Goal: Information Seeking & Learning: Find specific page/section

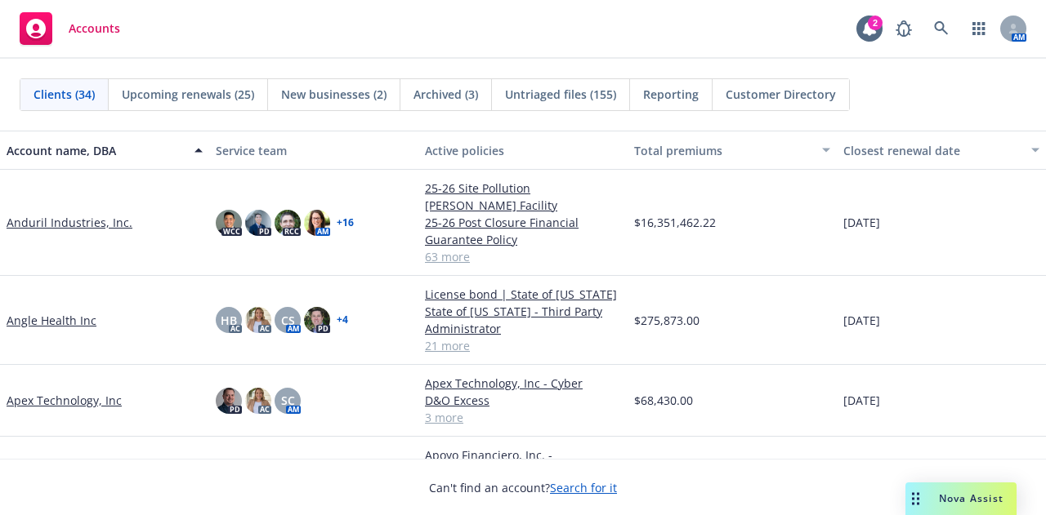
click at [69, 214] on link "Anduril Industries, Inc." at bounding box center [70, 222] width 126 height 17
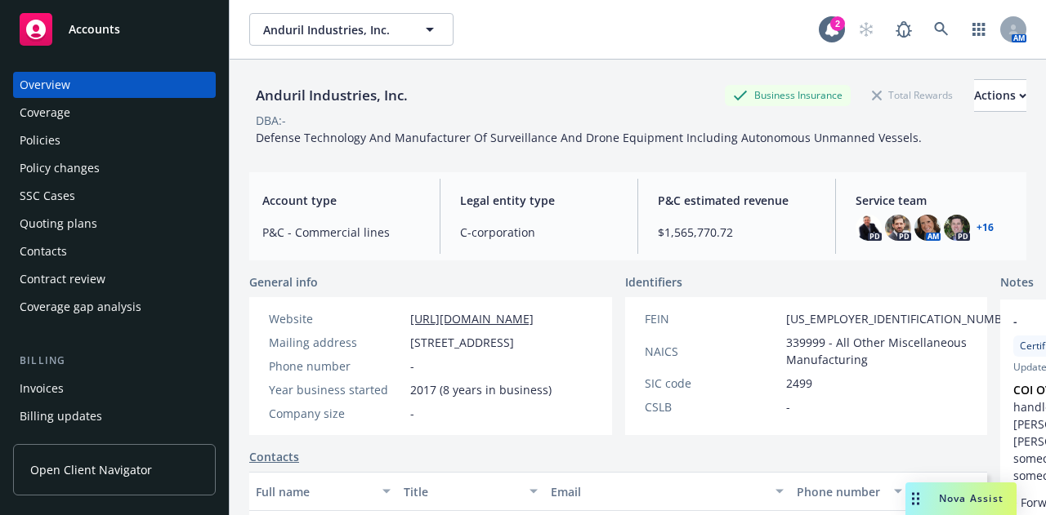
click at [140, 149] on div "Policies" at bounding box center [115, 140] width 190 height 26
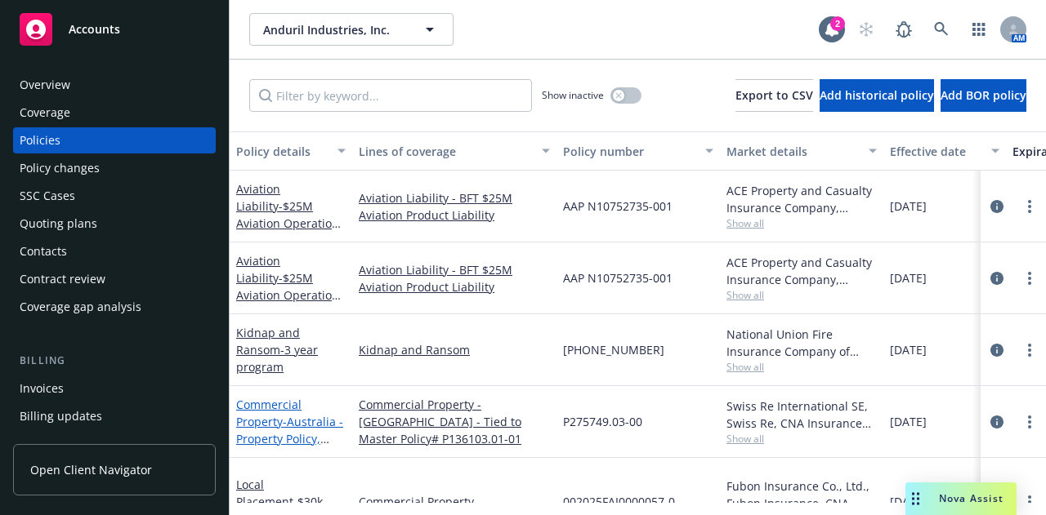
scroll to position [87, 0]
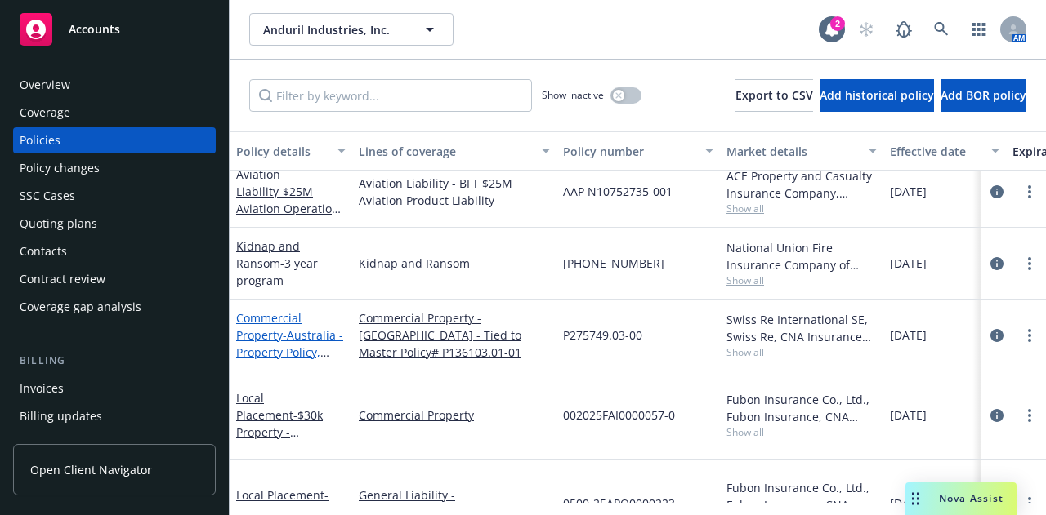
click at [283, 343] on span "- Australia - Property Policy, Tied to Master # P136103.01-01" at bounding box center [289, 361] width 107 height 67
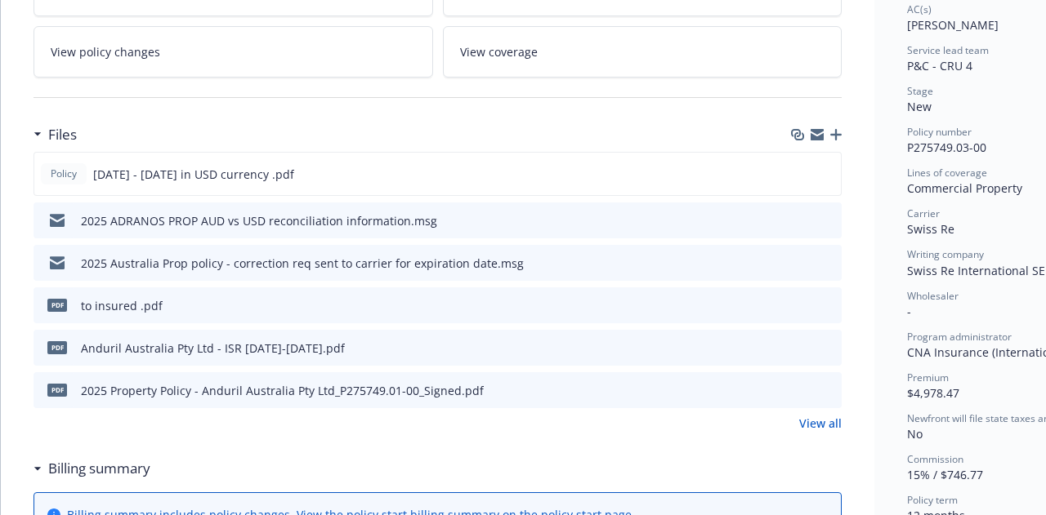
scroll to position [332, 0]
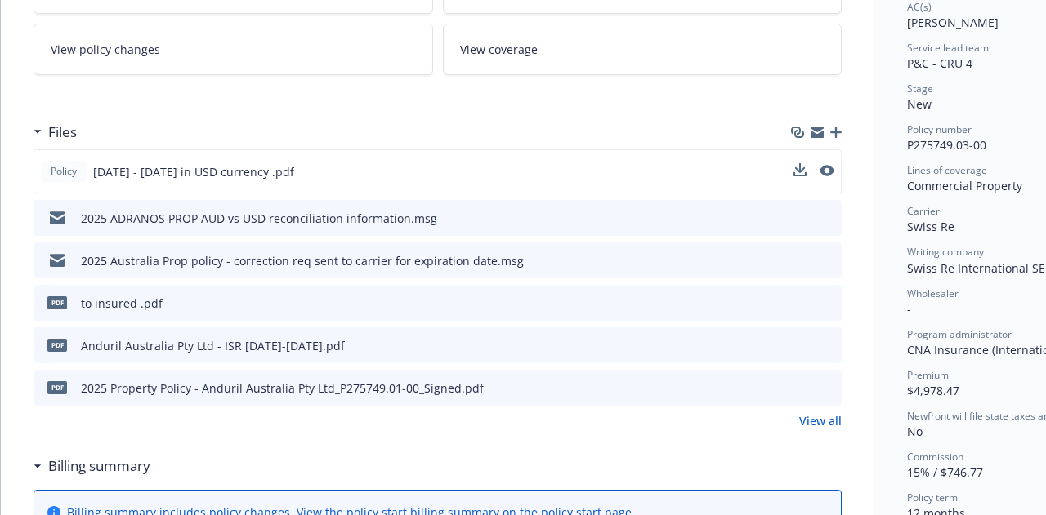
click at [829, 173] on button at bounding box center [826, 171] width 15 height 17
click at [830, 166] on icon "preview file" at bounding box center [825, 170] width 15 height 11
click at [828, 212] on icon "preview file" at bounding box center [826, 217] width 15 height 11
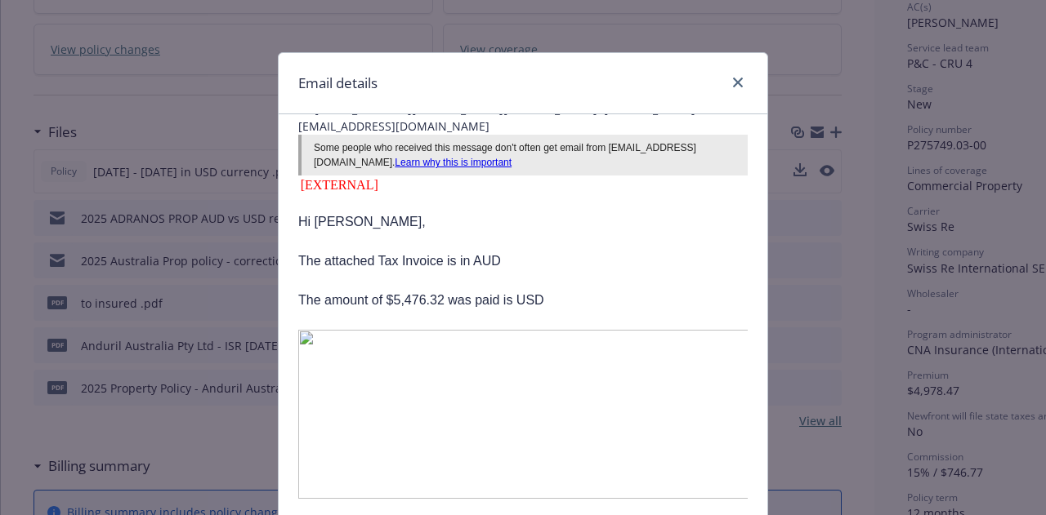
scroll to position [0, 0]
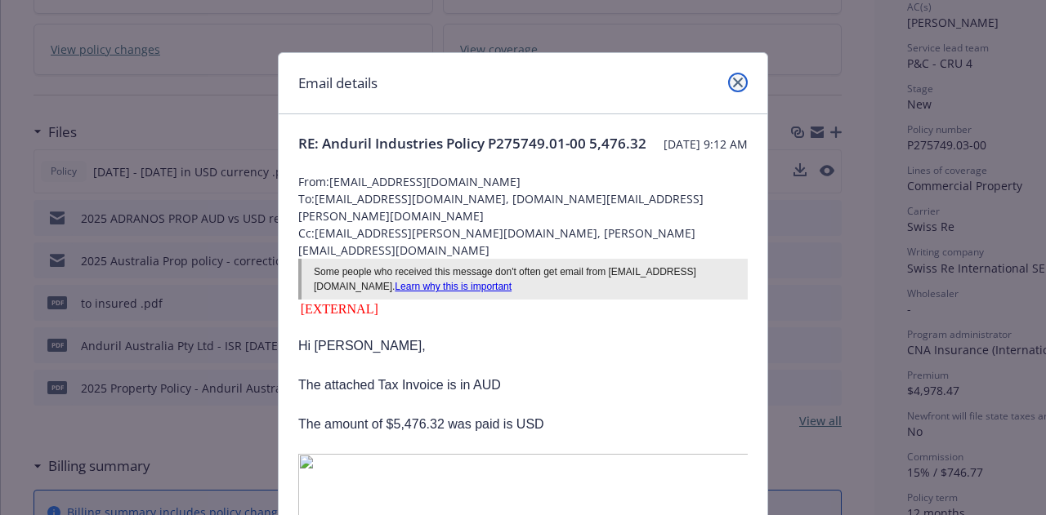
click at [728, 79] on link "close" at bounding box center [738, 83] width 20 height 20
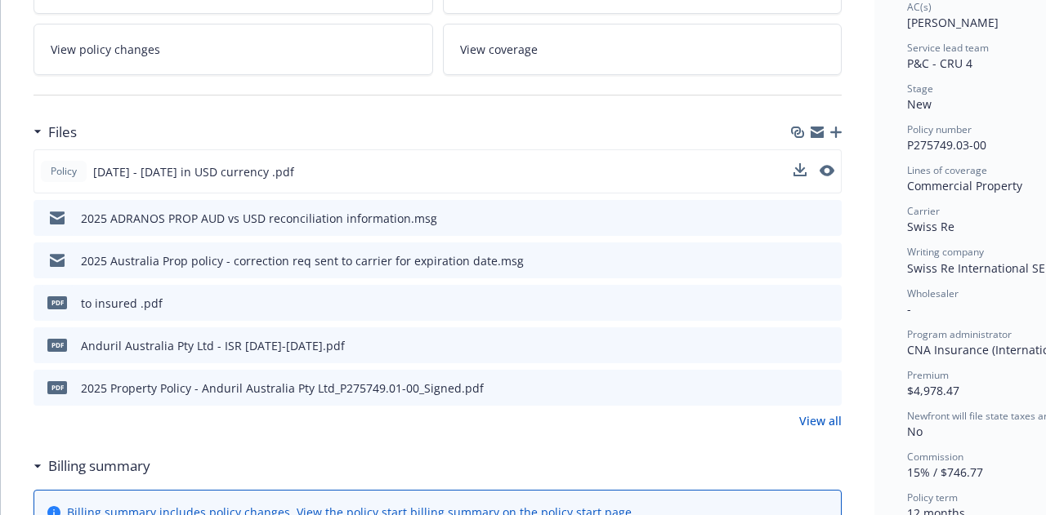
click at [824, 256] on icon "preview file" at bounding box center [826, 259] width 15 height 11
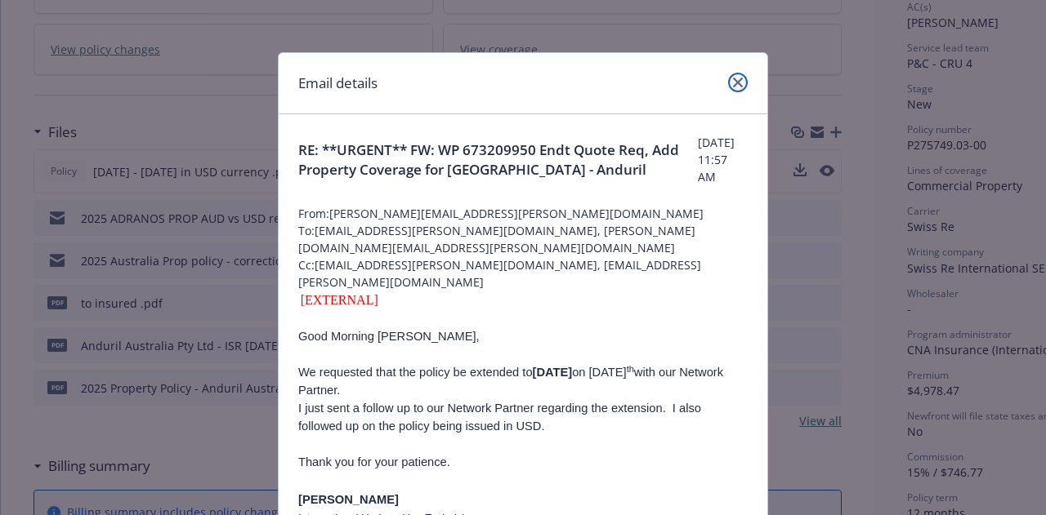
click at [736, 83] on icon "close" at bounding box center [738, 83] width 10 height 10
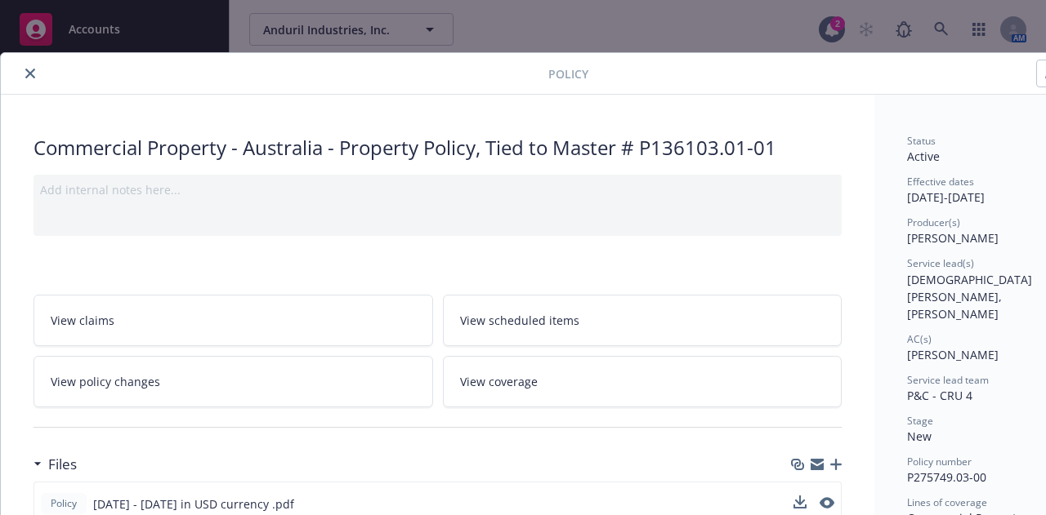
click at [25, 70] on icon "close" at bounding box center [30, 74] width 10 height 10
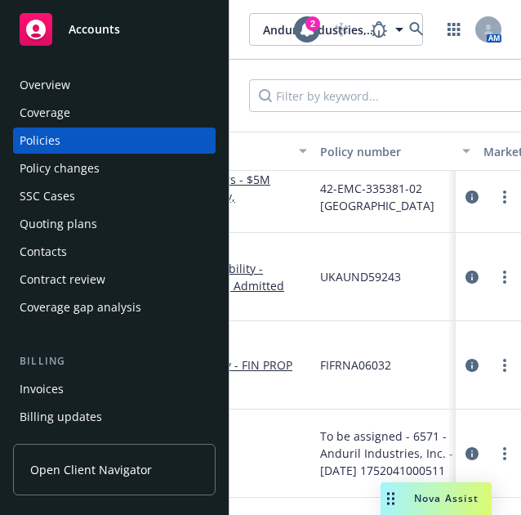
scroll to position [622, 0]
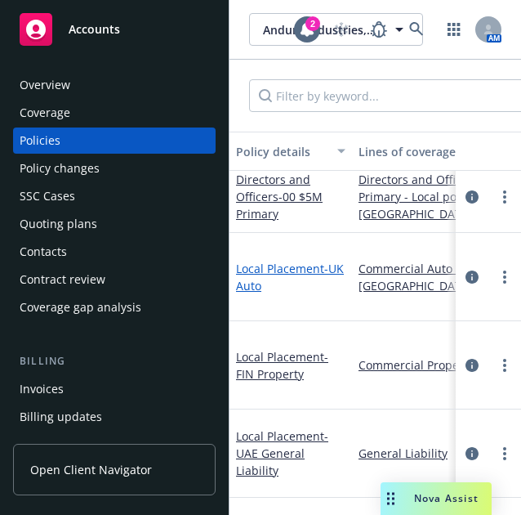
click at [253, 270] on span "- UK Auto" at bounding box center [290, 277] width 108 height 33
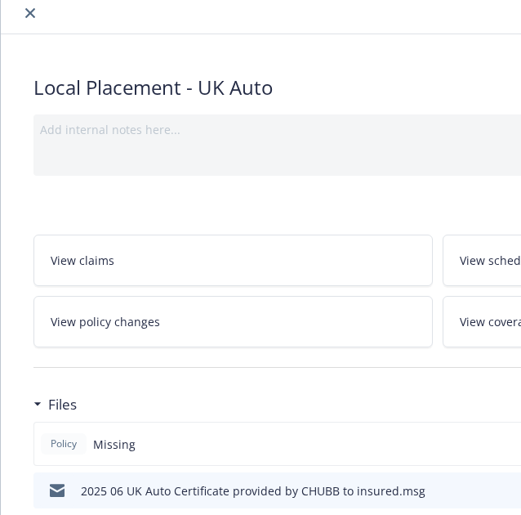
scroll to position [63, 0]
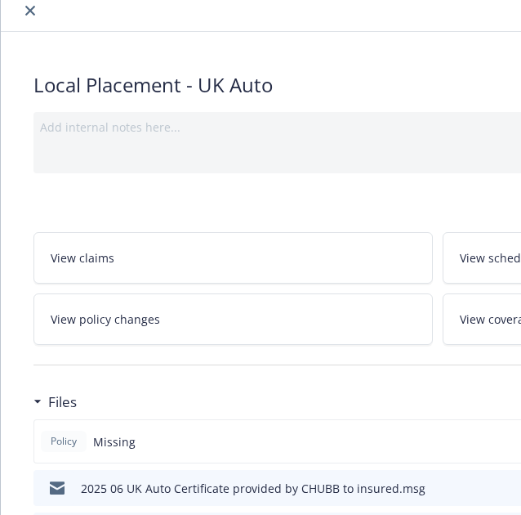
click at [31, 9] on icon "close" at bounding box center [30, 11] width 10 height 10
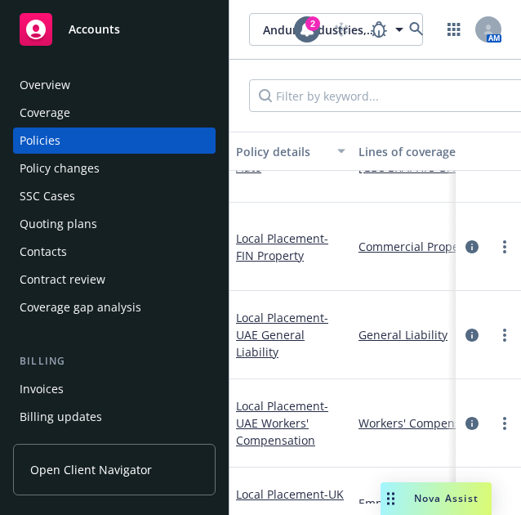
scroll to position [715, 0]
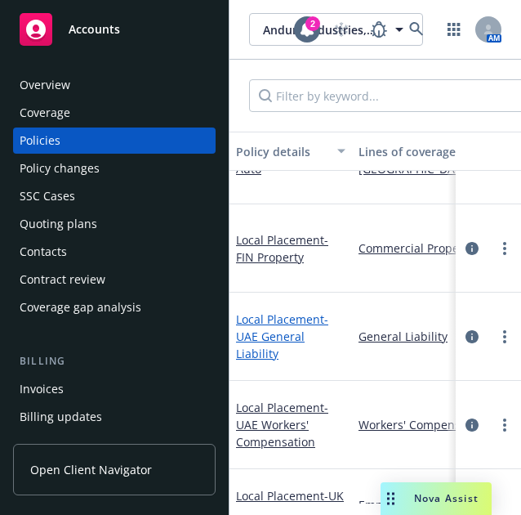
click at [264, 311] on link "Local Placement - [GEOGRAPHIC_DATA] General Liability" at bounding box center [282, 336] width 92 height 50
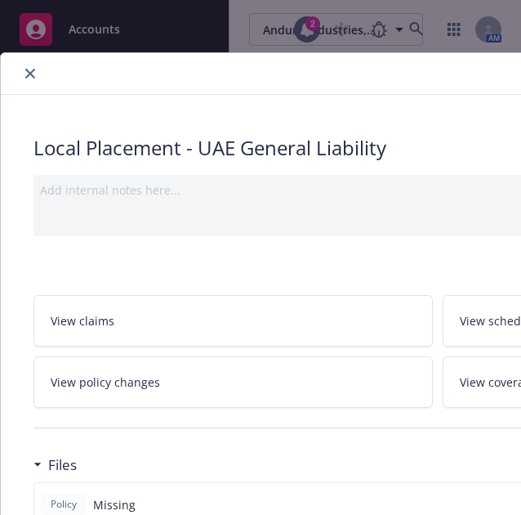
click at [24, 68] on button "close" at bounding box center [30, 74] width 20 height 20
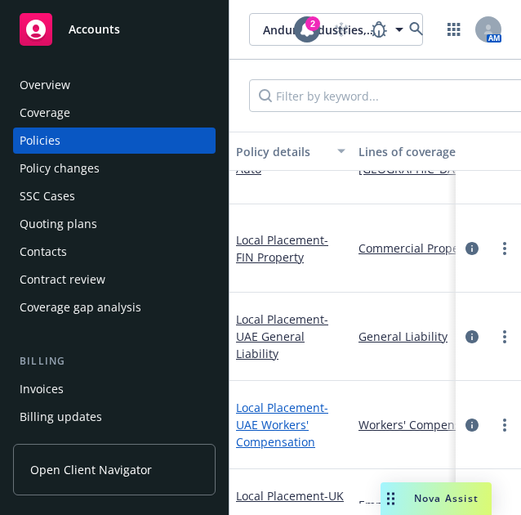
click at [277, 399] on span "- UAE Workers' Compensation" at bounding box center [282, 424] width 92 height 50
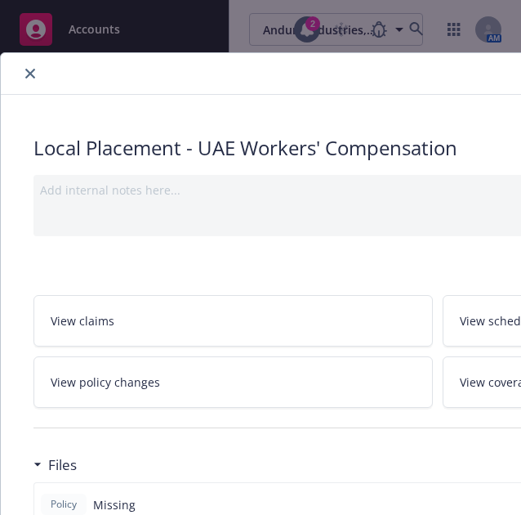
click at [33, 73] on icon "close" at bounding box center [30, 74] width 10 height 10
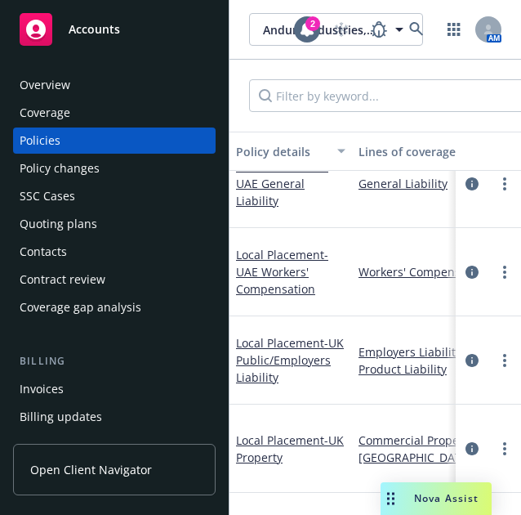
scroll to position [837, 0]
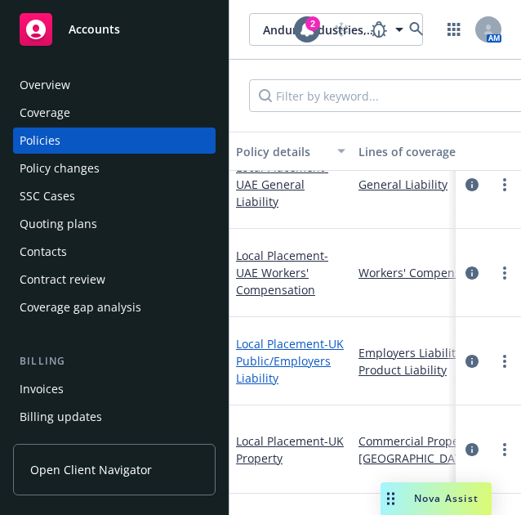
click at [255, 336] on span "- UK Public/Employers Liability" at bounding box center [290, 361] width 108 height 50
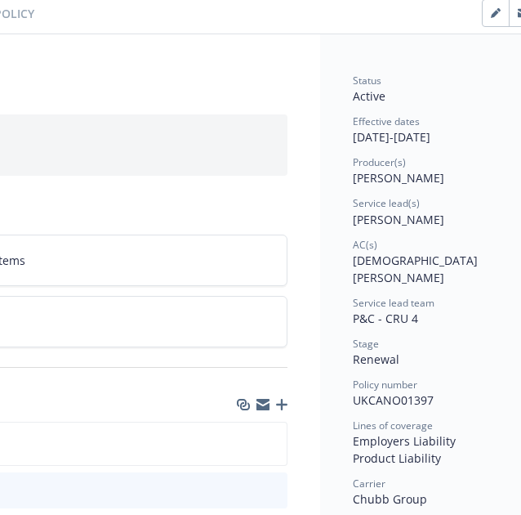
scroll to position [60, 0]
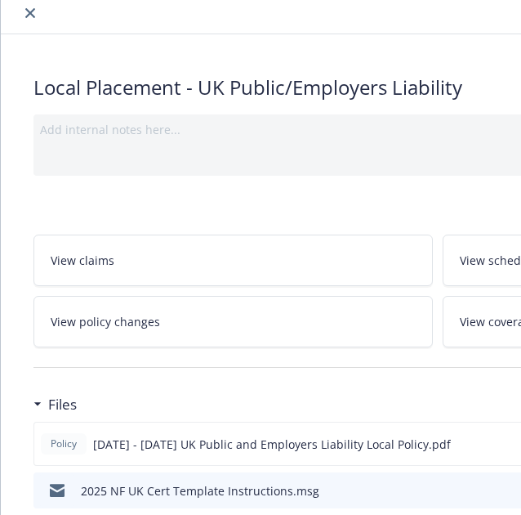
click at [28, 10] on icon "close" at bounding box center [30, 13] width 10 height 10
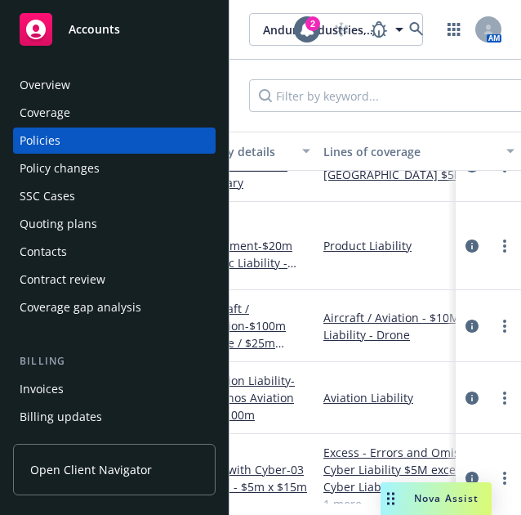
scroll to position [2073, 0]
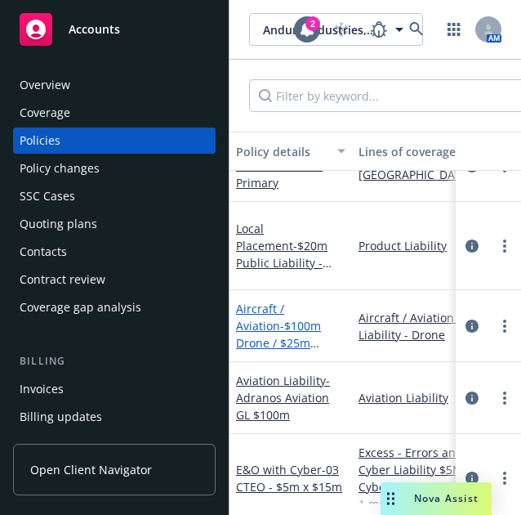
click at [281, 318] on span "- $100m Drone / $25m Owned Aircraft" at bounding box center [278, 343] width 85 height 50
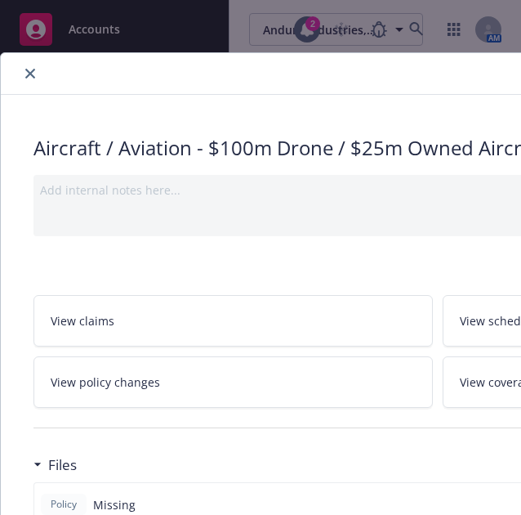
click at [31, 70] on icon "close" at bounding box center [30, 74] width 10 height 10
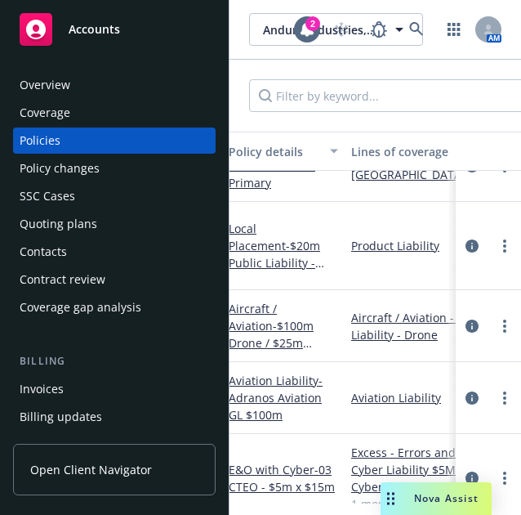
scroll to position [2073, 0]
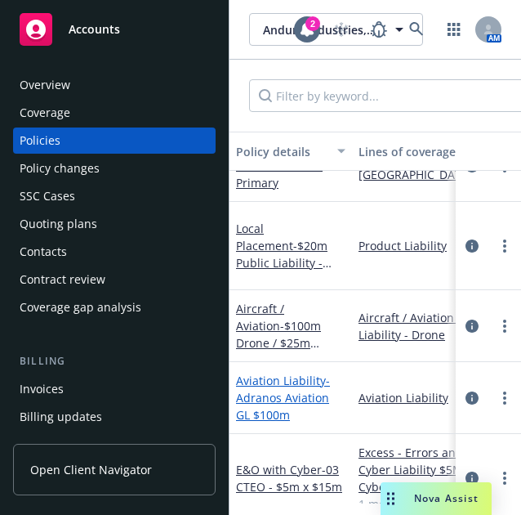
click at [283, 373] on link "Aviation Liability - Adranos Aviation GL $100m" at bounding box center [283, 398] width 94 height 50
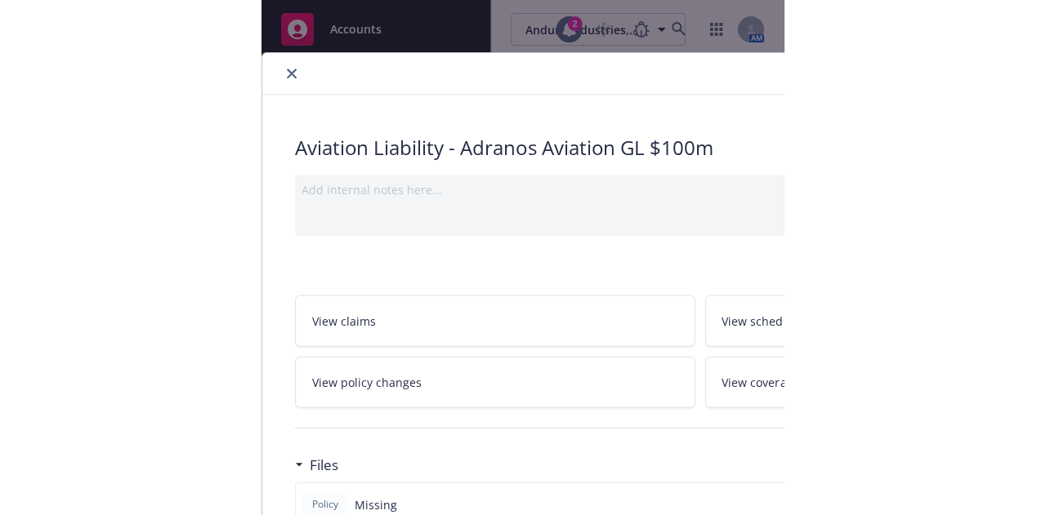
scroll to position [68, 0]
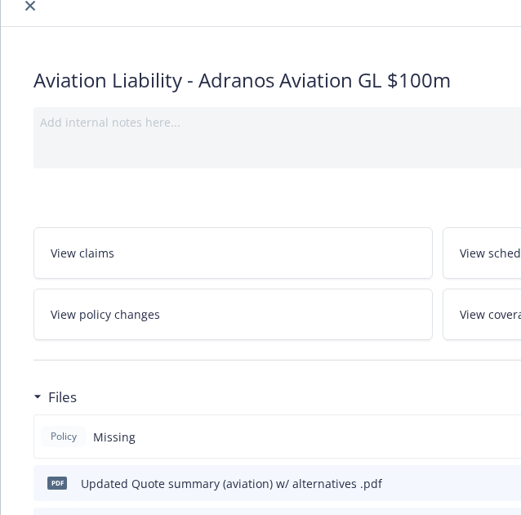
click at [25, 6] on icon "close" at bounding box center [30, 6] width 10 height 10
